Goal: Find specific page/section: Find specific page/section

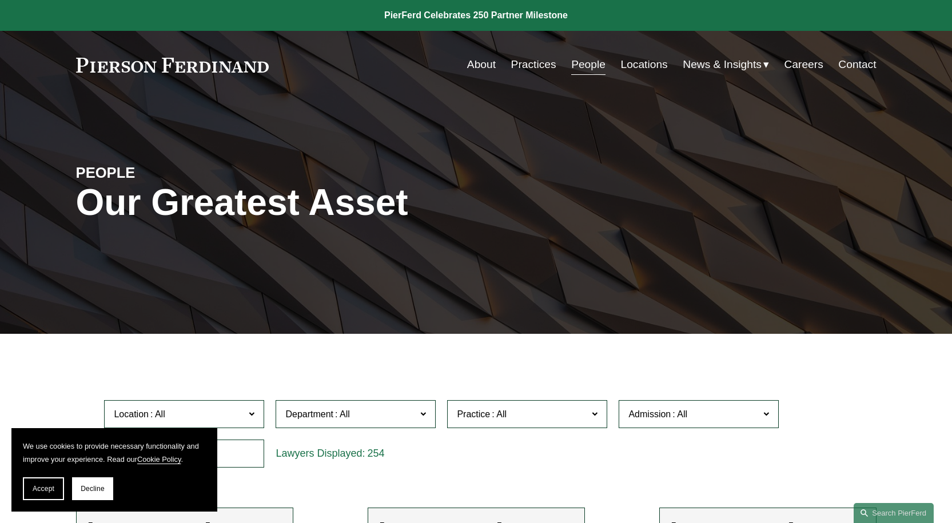
drag, startPoint x: 0, startPoint y: 0, endPoint x: 565, endPoint y: 272, distance: 626.7
click at [565, 272] on div "PEOPLE Our Greatest Asset" at bounding box center [476, 216] width 952 height 172
click at [783, 208] on div "PEOPLE Our Greatest Asset" at bounding box center [476, 216] width 952 height 172
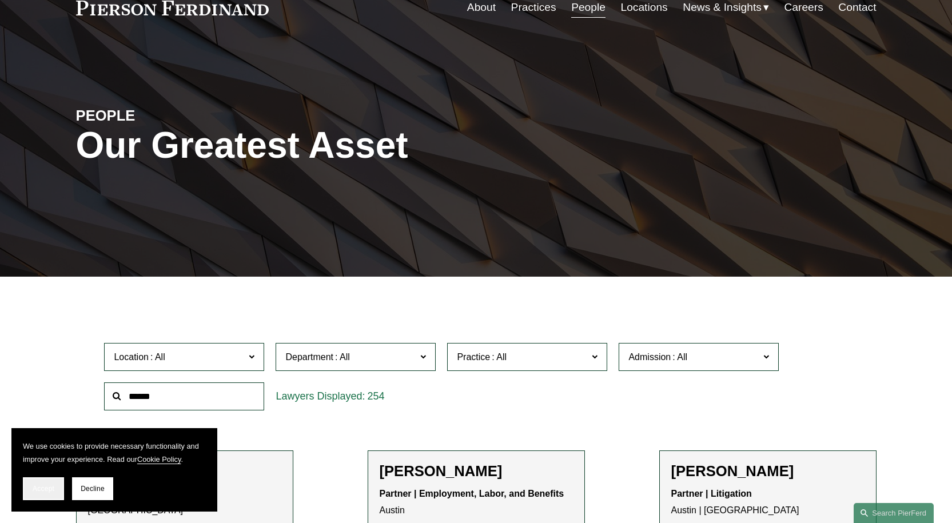
click at [31, 492] on button "Accept" at bounding box center [43, 488] width 41 height 23
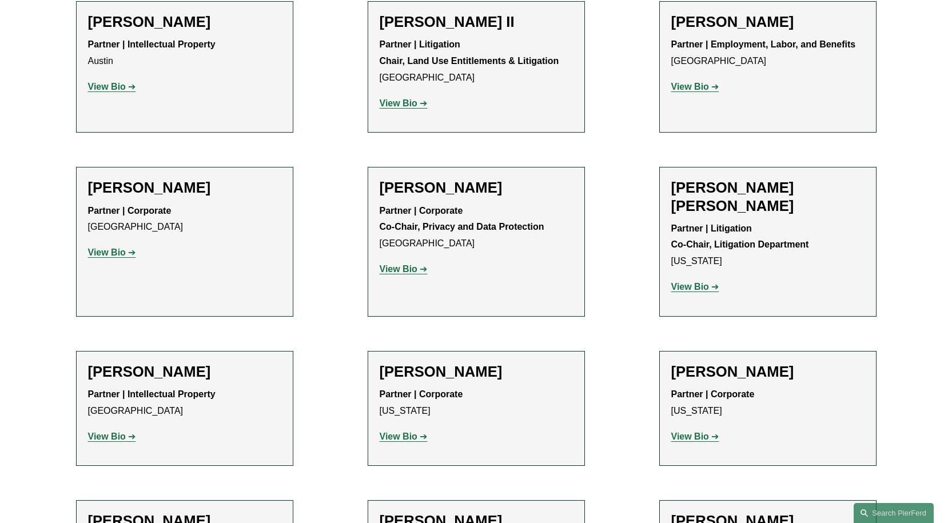
scroll to position [1314, 0]
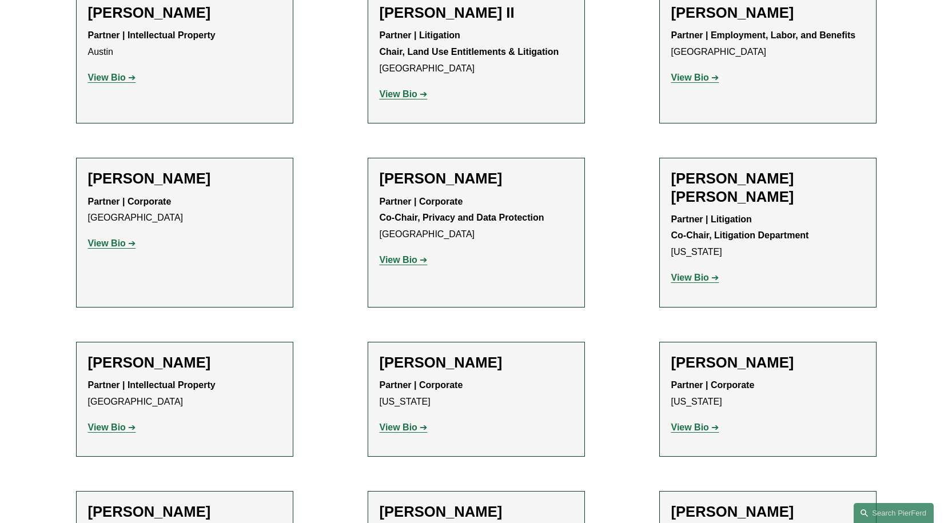
click at [689, 273] on strong "View Bio" at bounding box center [690, 278] width 38 height 10
